Goal: Browse casually

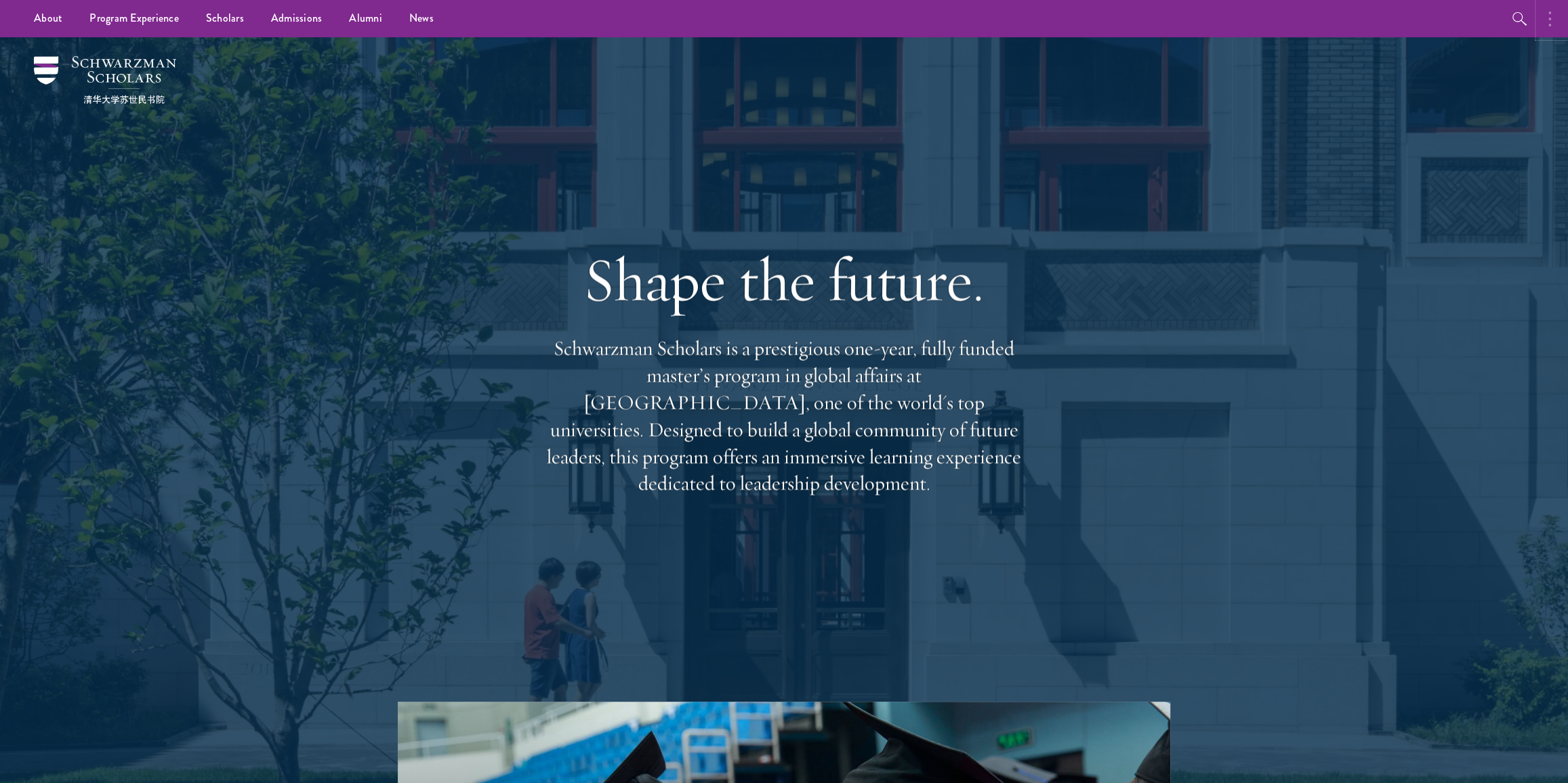
click at [1549, 19] on icon "button" at bounding box center [1550, 18] width 3 height 17
click at [1207, 131] on div "Shape the future. Schwarzman Scholars is a prestigious one-year, fully funded m…" at bounding box center [784, 370] width 976 height 664
click at [1400, 27] on button "button" at bounding box center [1407, 18] width 30 height 38
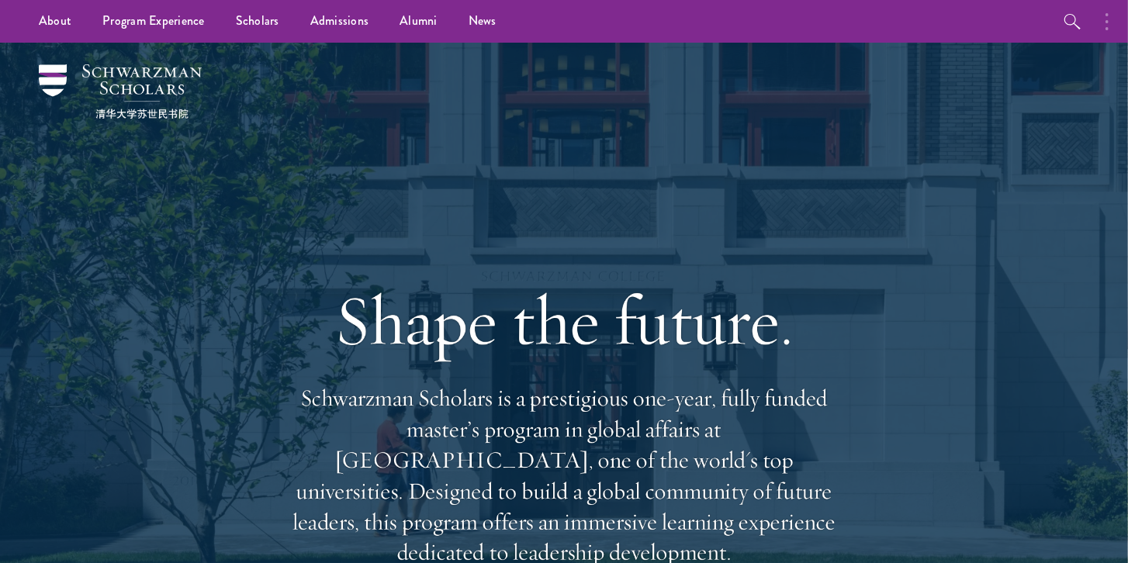
click at [572, 334] on h1 "Shape the future." at bounding box center [564, 320] width 559 height 87
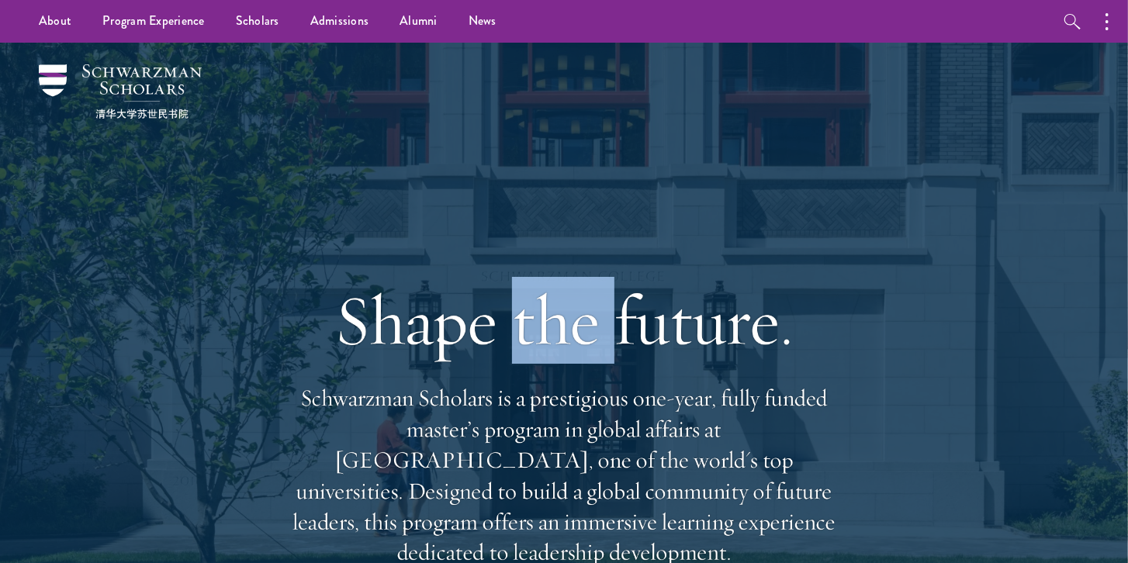
click at [572, 334] on h1 "Shape the future." at bounding box center [564, 320] width 559 height 87
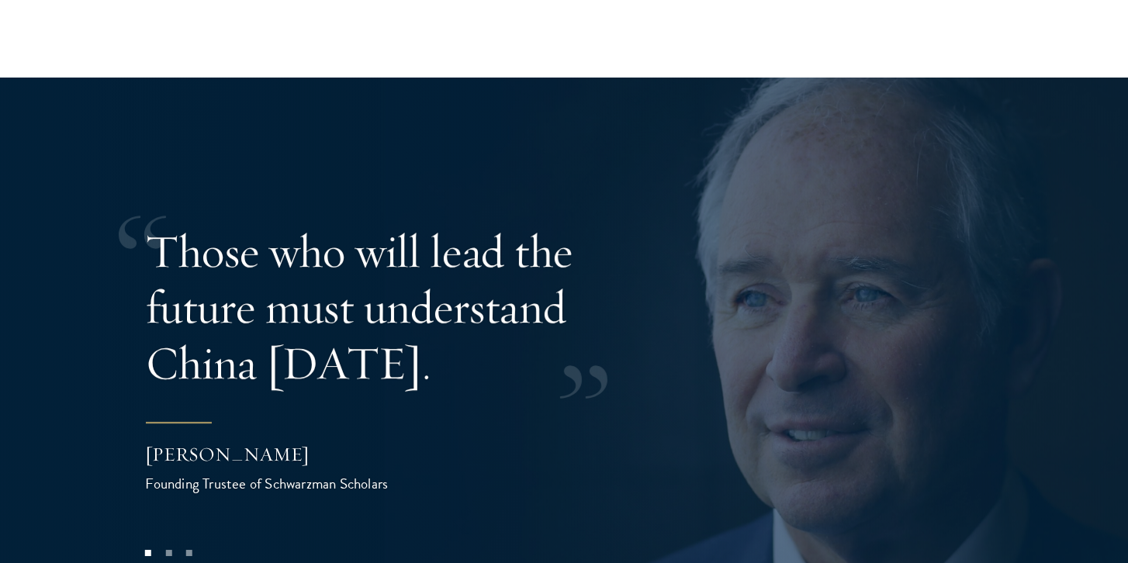
scroll to position [3281, 0]
click at [1097, 316] on button at bounding box center [1086, 337] width 51 height 43
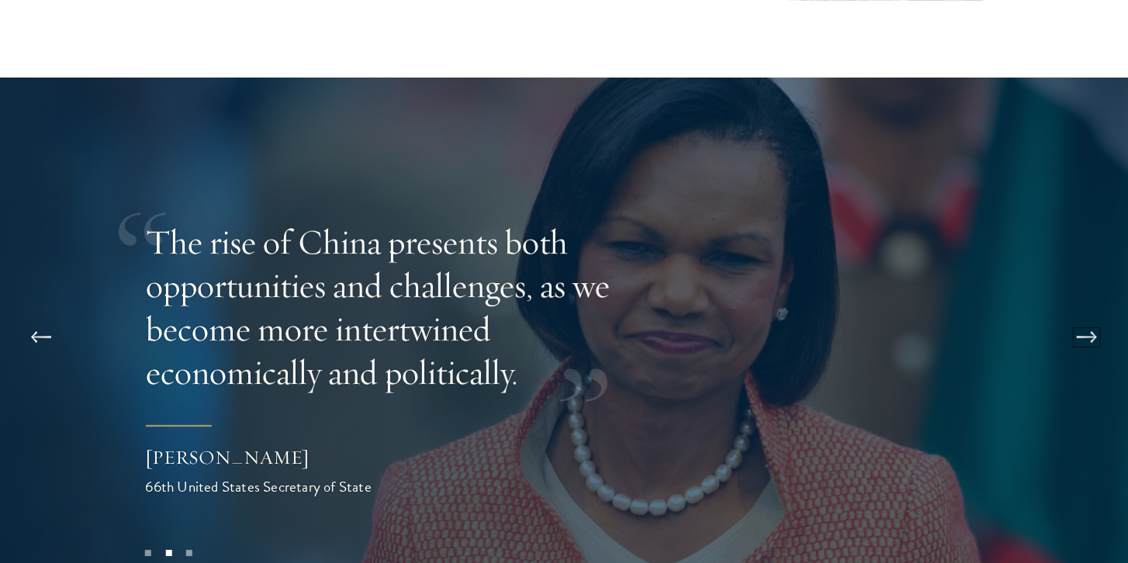
click at [1097, 316] on button at bounding box center [1086, 337] width 51 height 43
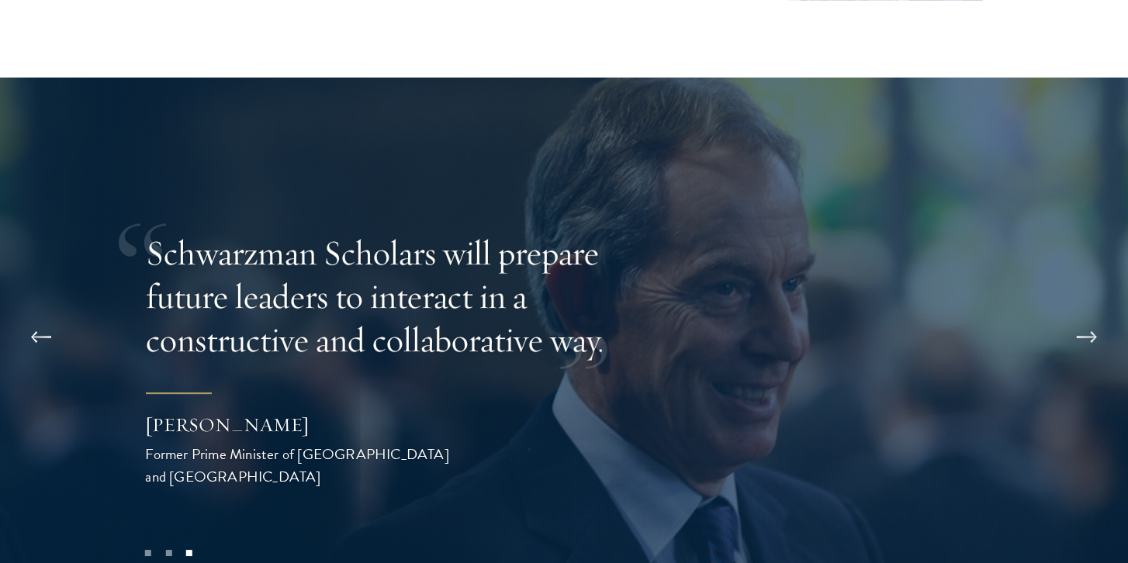
click at [1094, 247] on div at bounding box center [564, 359] width 1129 height 563
click at [1088, 316] on button at bounding box center [1086, 337] width 51 height 43
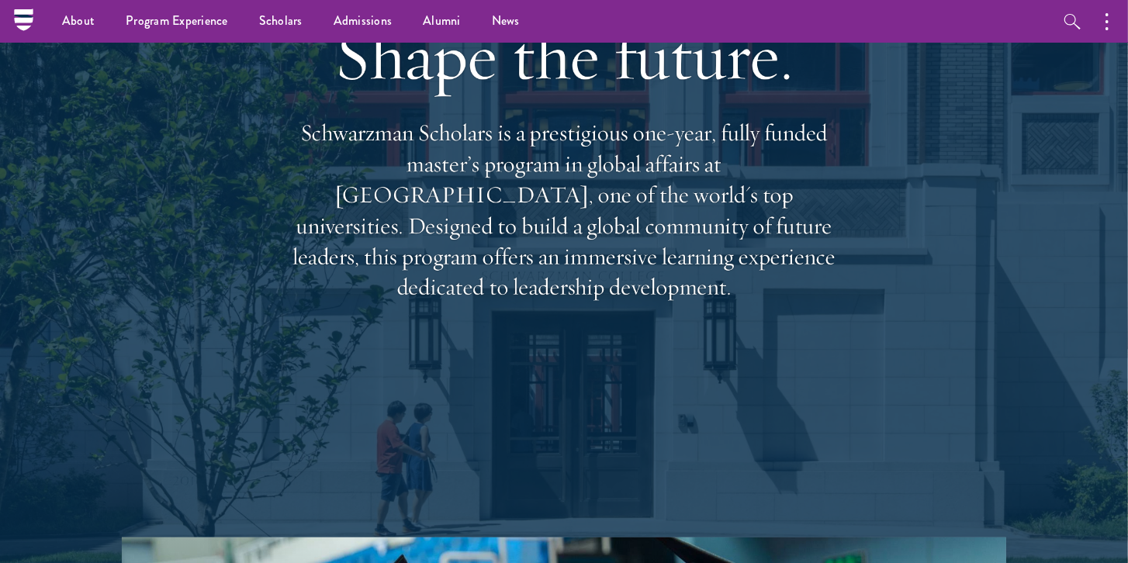
scroll to position [0, 0]
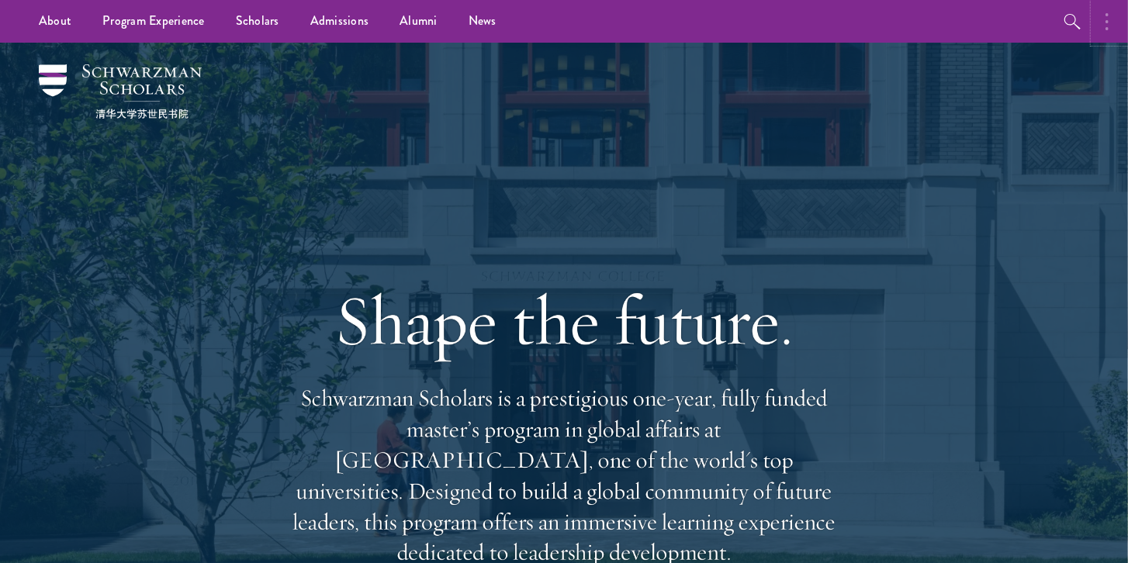
click at [1117, 22] on button "button" at bounding box center [1111, 21] width 34 height 43
click at [1097, 24] on link at bounding box center [1090, 22] width 22 height 22
